Goal: Information Seeking & Learning: Check status

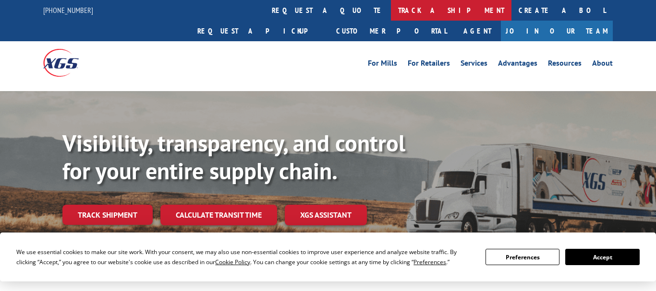
click at [391, 8] on link "track a shipment" at bounding box center [451, 10] width 121 height 21
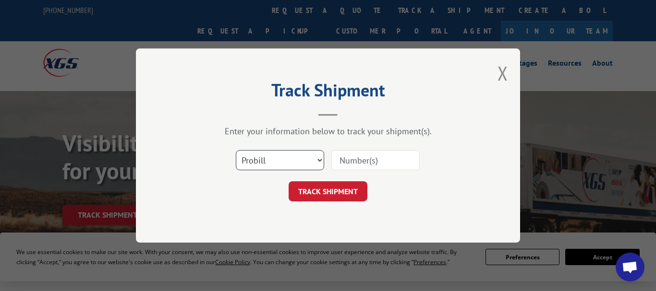
click at [236, 150] on select "Select category... Probill BOL PO" at bounding box center [280, 160] width 88 height 20
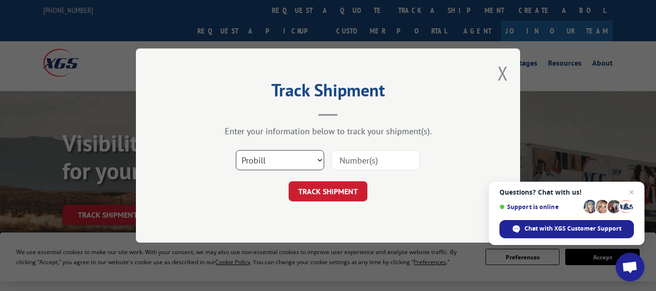
click option "Probill" at bounding box center [0, 0] width 0 height 0
click at [357, 166] on input at bounding box center [375, 160] width 88 height 20
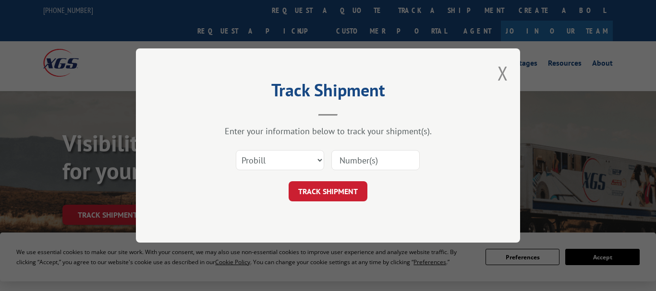
click at [372, 166] on input at bounding box center [375, 160] width 88 height 20
paste input "17613322"
type input "17613322"
click at [345, 190] on button "TRACK SHIPMENT" at bounding box center [328, 191] width 79 height 20
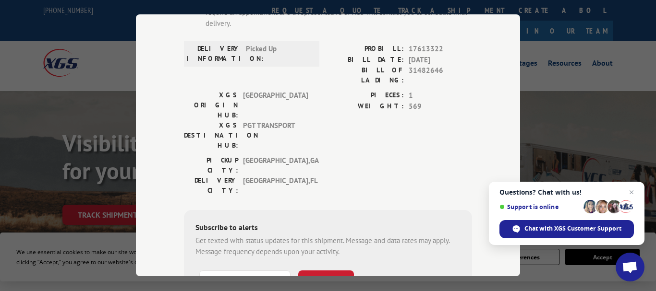
scroll to position [110, 0]
